Goal: Information Seeking & Learning: Learn about a topic

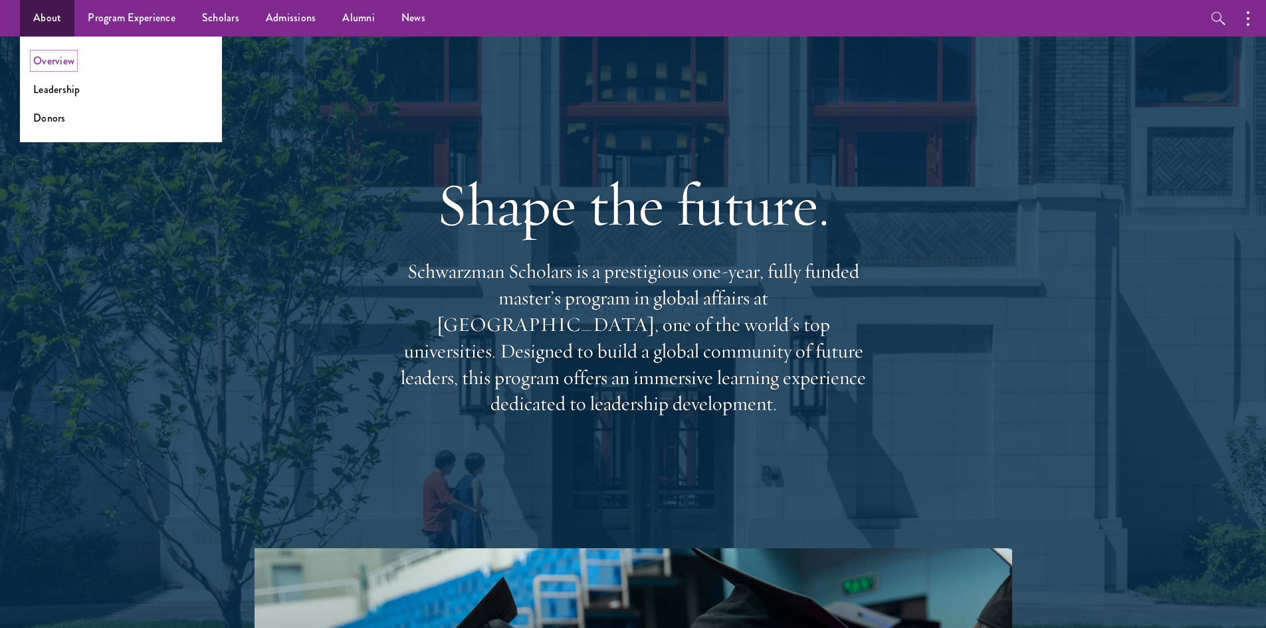
click at [52, 60] on link "Overview" at bounding box center [53, 60] width 41 height 15
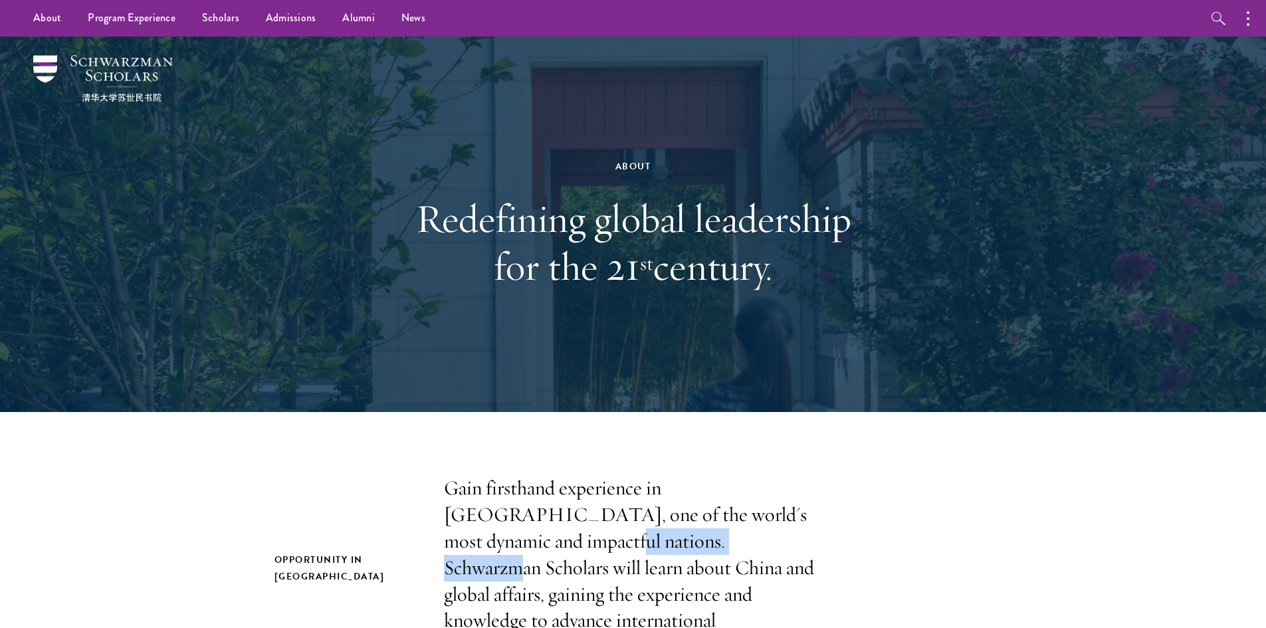
drag, startPoint x: 615, startPoint y: 542, endPoint x: 445, endPoint y: 533, distance: 170.3
click at [445, 533] on p "Gain firsthand experience in China, one of the world's most dynamic and impactf…" at bounding box center [633, 567] width 379 height 185
copy p "Schwarzman Scholars"
click at [747, 489] on p "Gain firsthand experience in China, one of the world's most dynamic and impactf…" at bounding box center [633, 567] width 379 height 185
